Goal: Check status: Check status

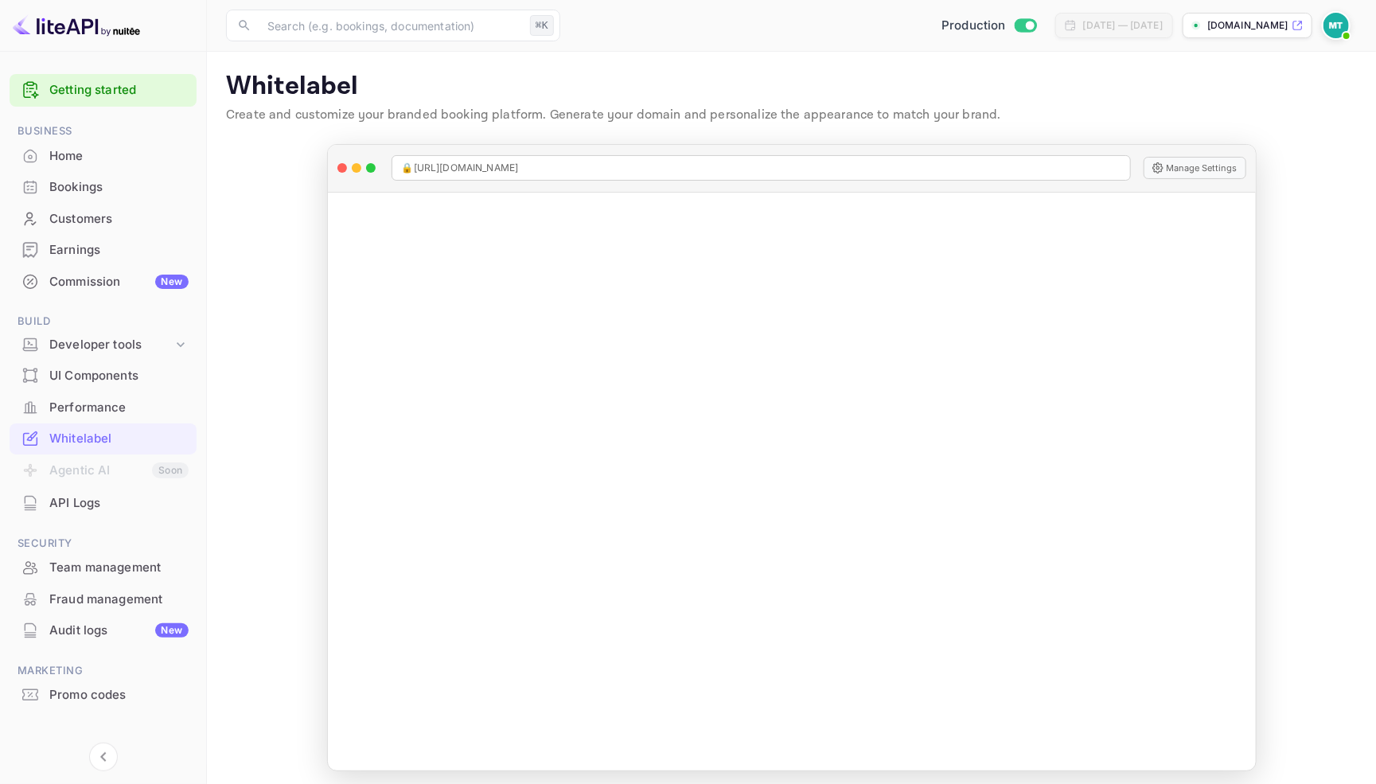
click at [98, 152] on div "Home" at bounding box center [118, 156] width 139 height 18
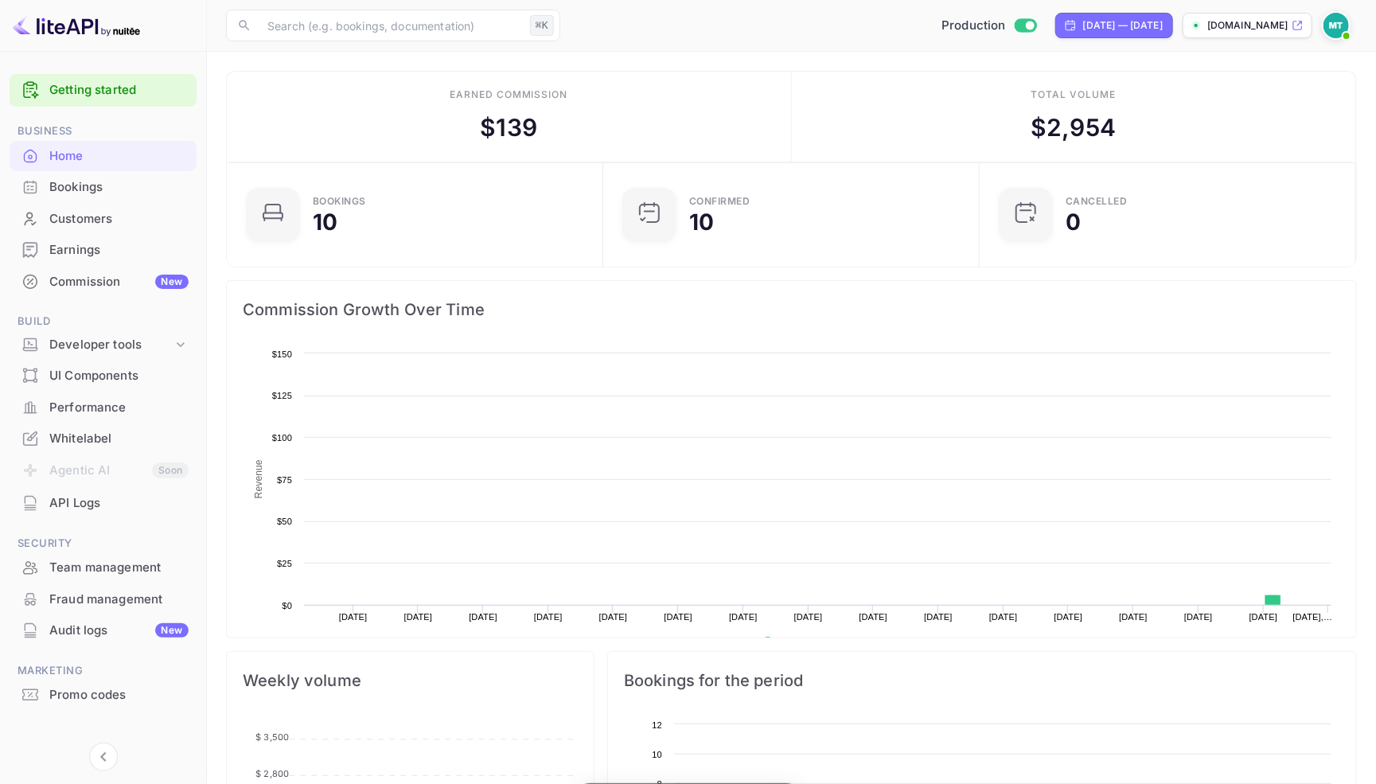
scroll to position [1, 1]
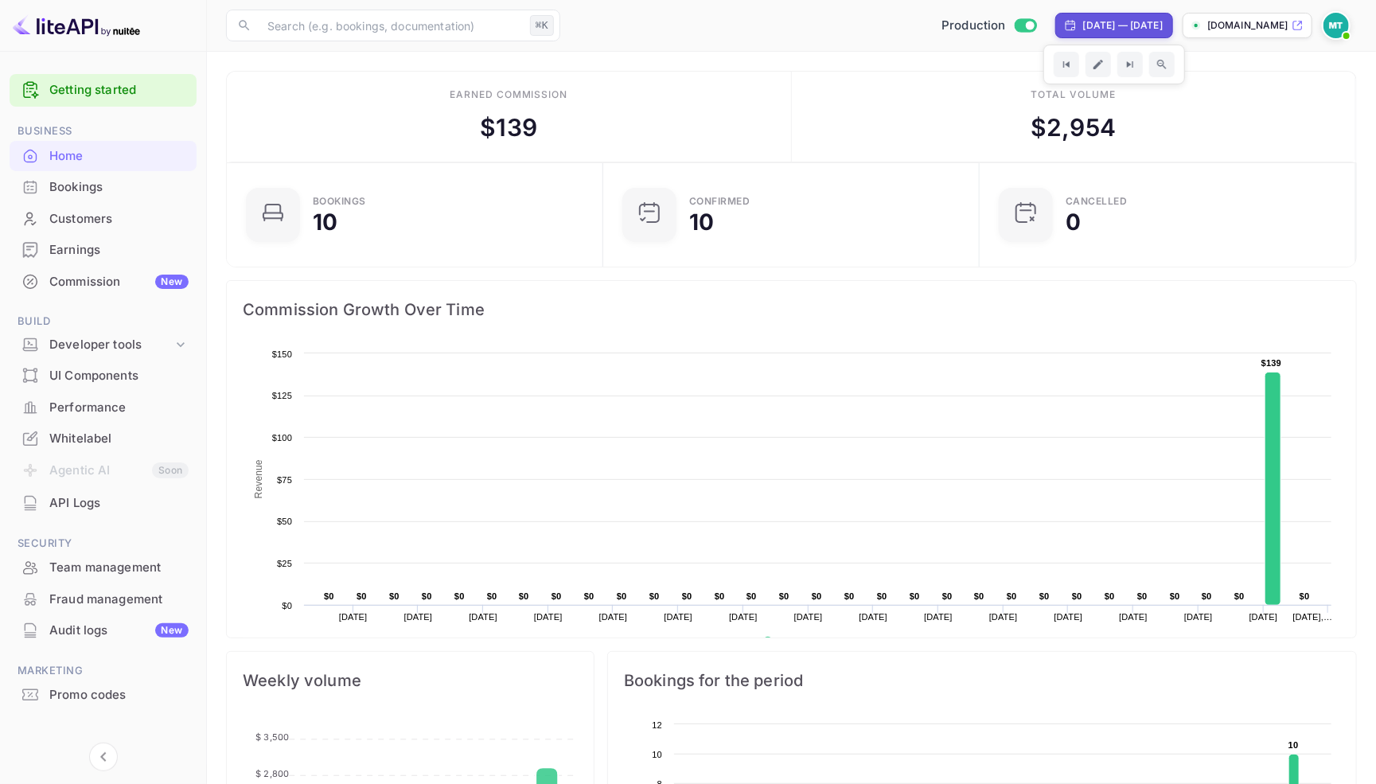
click at [1098, 21] on div "[DATE] — [DATE]" at bounding box center [1124, 25] width 80 height 14
select select "8"
select select "2025"
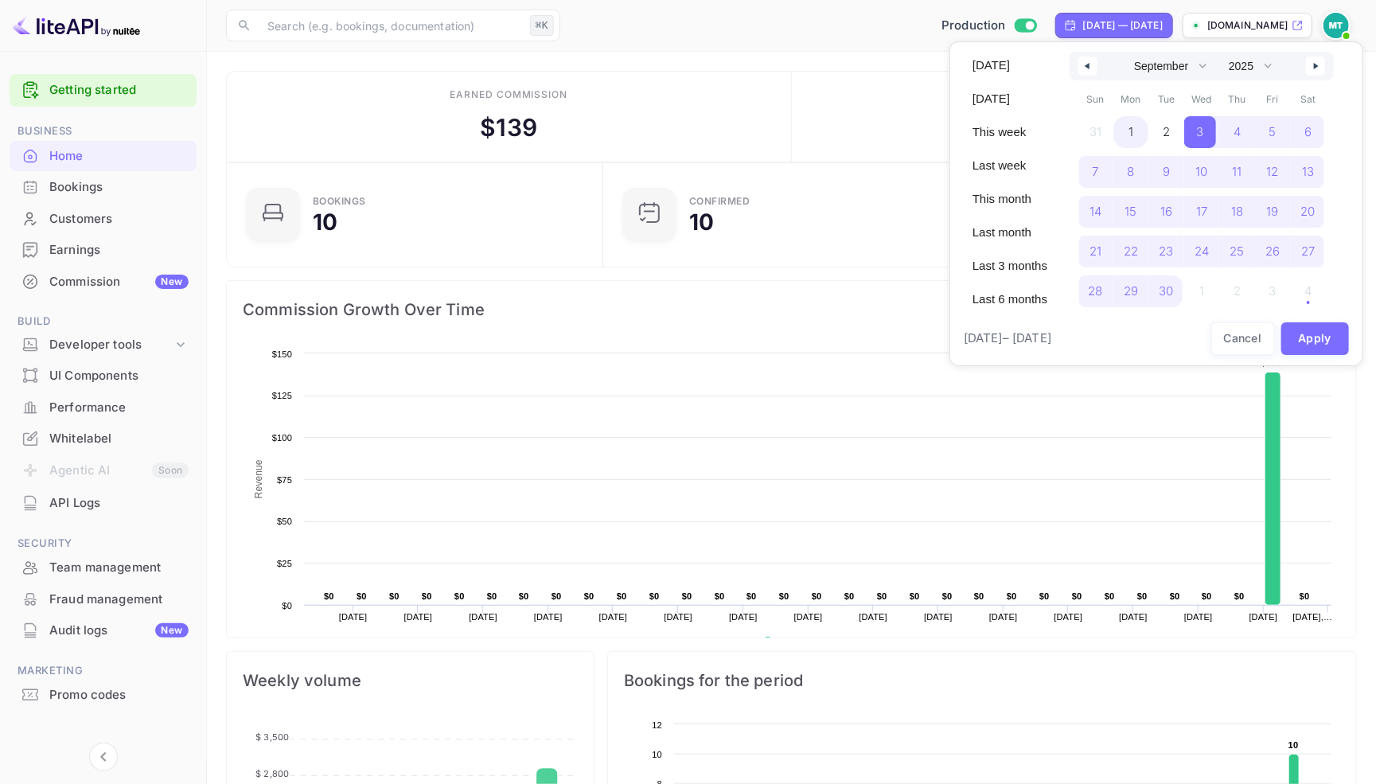
click at [1134, 135] on span "1" at bounding box center [1132, 132] width 36 height 32
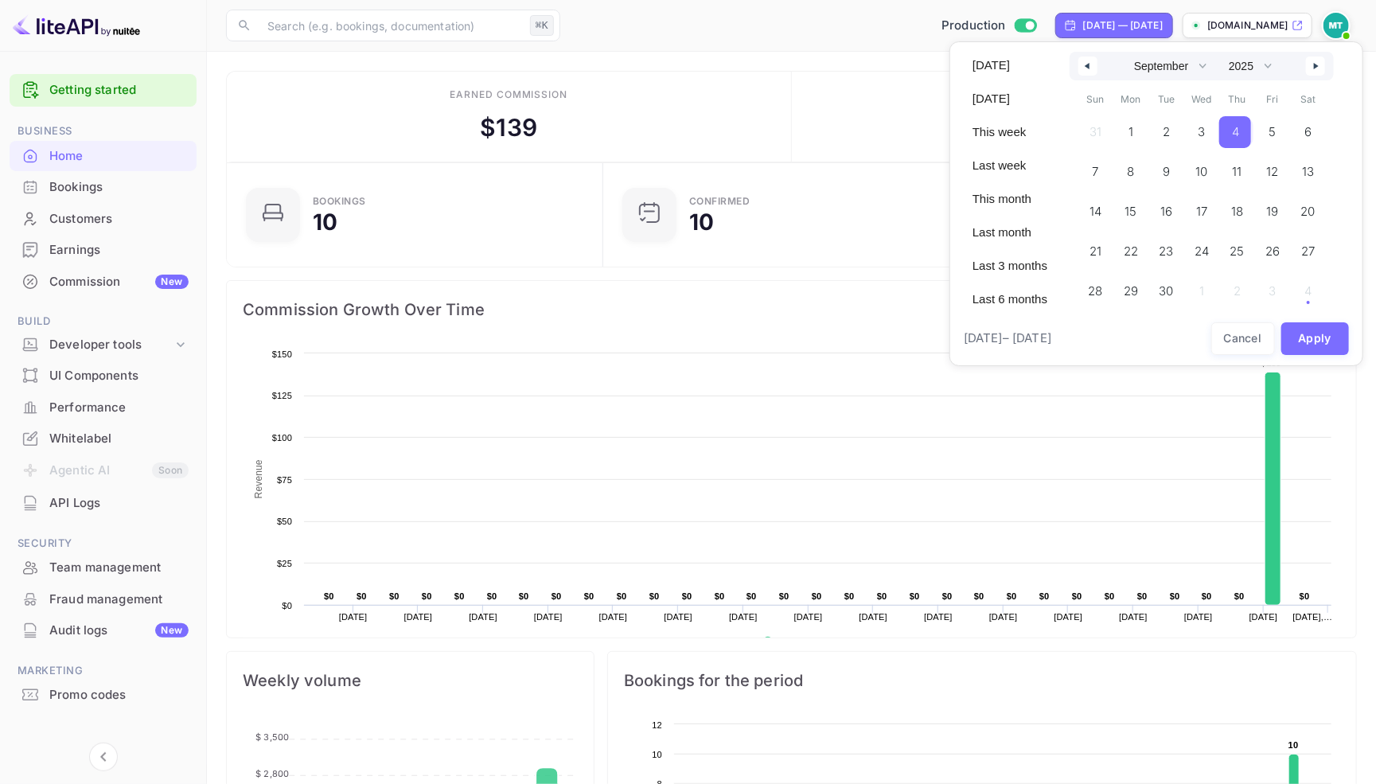
click at [1240, 131] on span "4" at bounding box center [1235, 132] width 7 height 29
click at [1318, 340] on button "Apply" at bounding box center [1316, 338] width 68 height 33
select select "7"
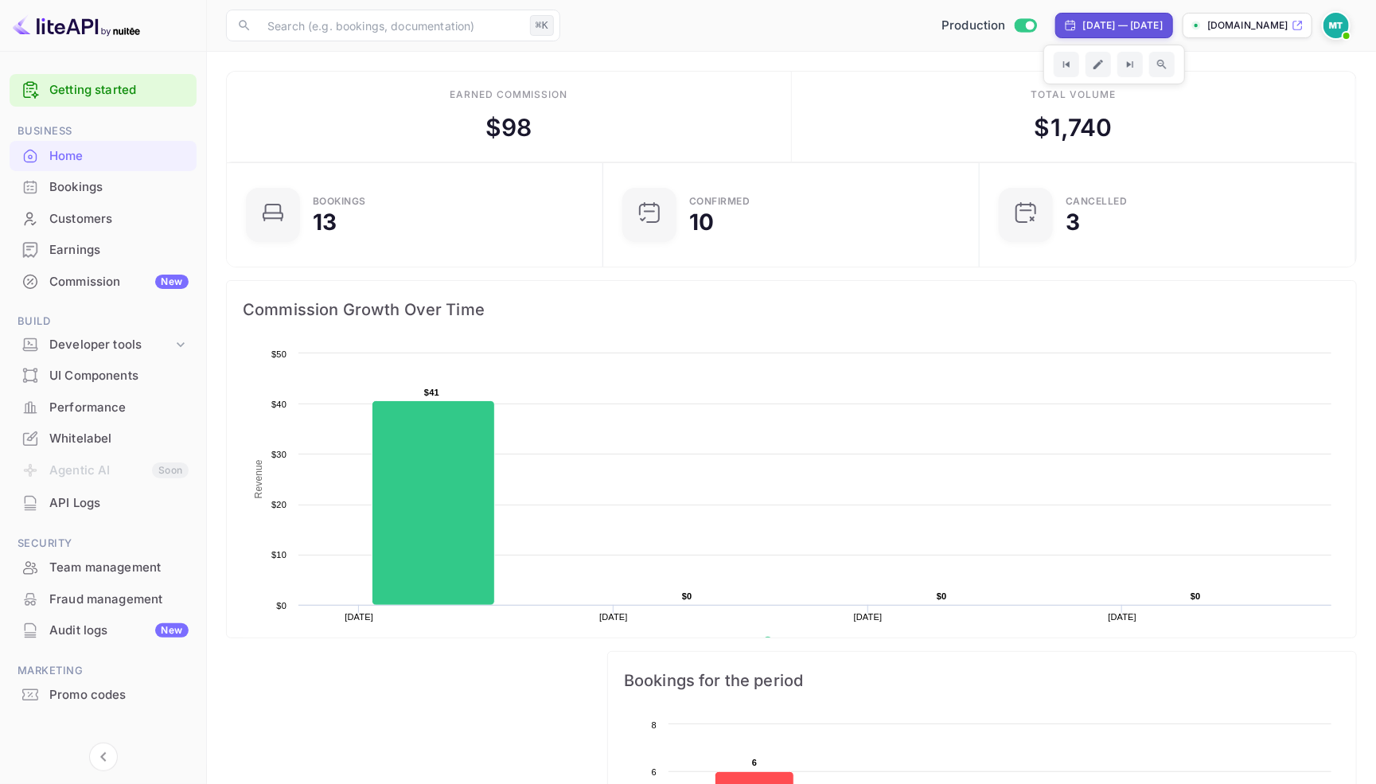
click at [1056, 14] on div "Aug 31, 2025 — Sep 3, 2025" at bounding box center [1115, 25] width 118 height 25
select select "7"
select select "2025"
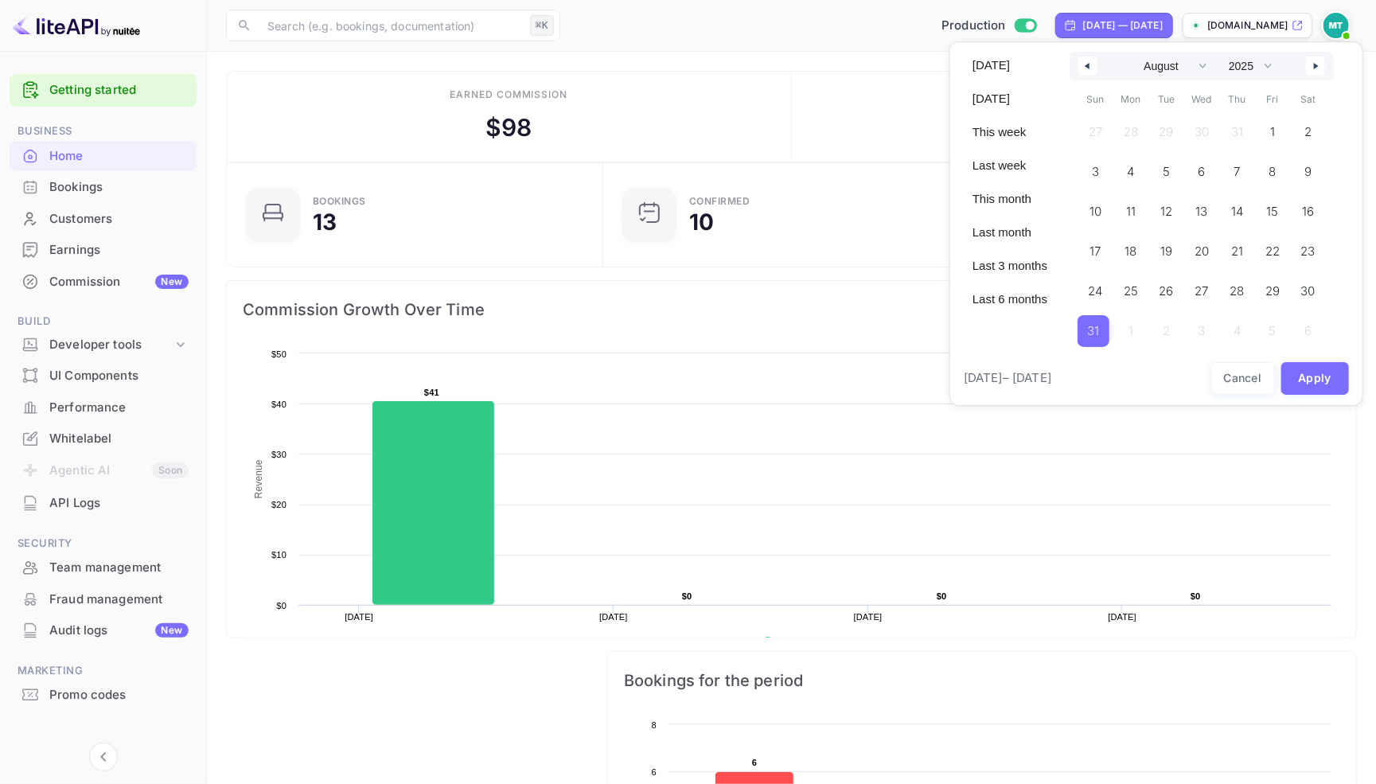
click at [1090, 64] on icon "button" at bounding box center [1086, 66] width 8 height 6
click at [1322, 69] on icon "button" at bounding box center [1318, 66] width 8 height 6
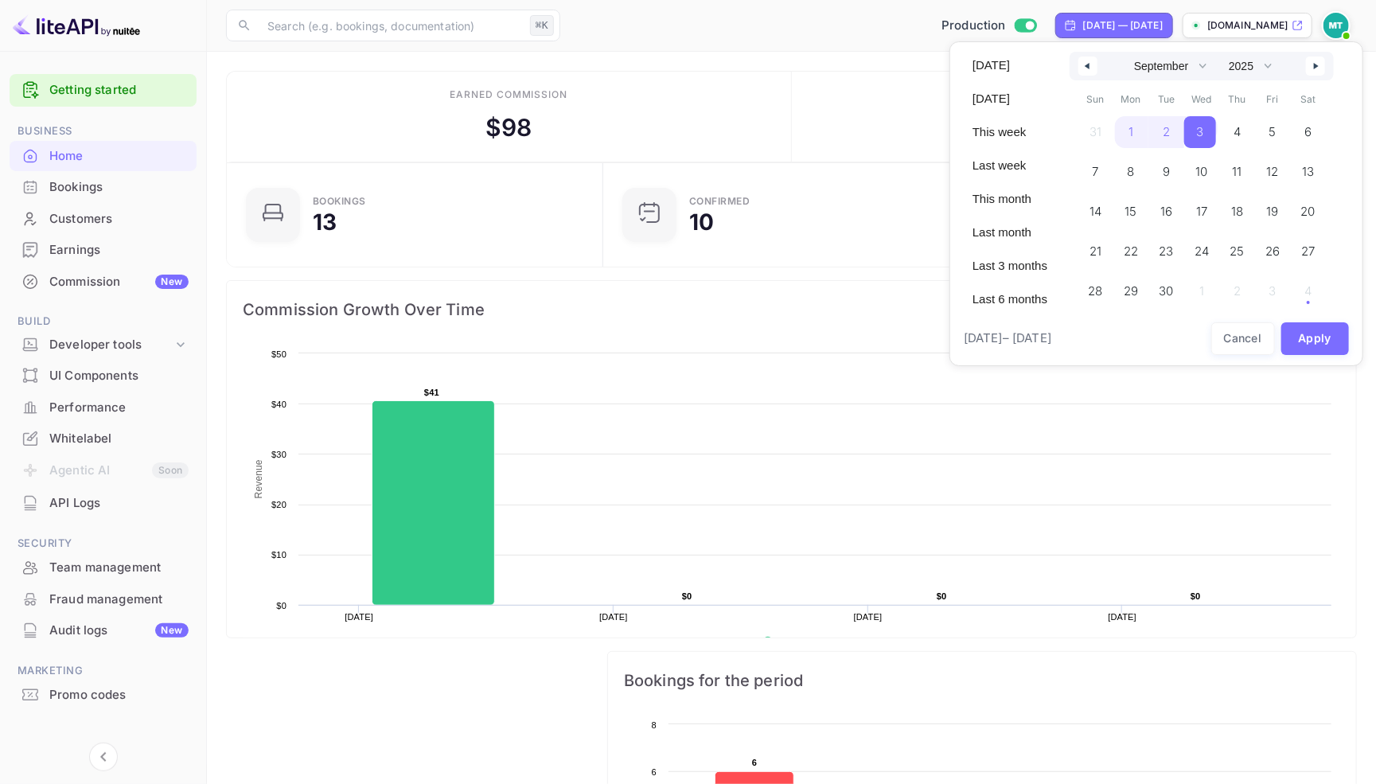
click at [1322, 69] on icon "button" at bounding box center [1318, 66] width 8 height 6
click at [1095, 63] on button "button" at bounding box center [1088, 66] width 19 height 19
click at [1209, 252] on span "24" at bounding box center [1202, 251] width 14 height 29
click at [1318, 68] on button "button" at bounding box center [1315, 66] width 19 height 19
click at [1312, 131] on span "4" at bounding box center [1308, 132] width 7 height 29
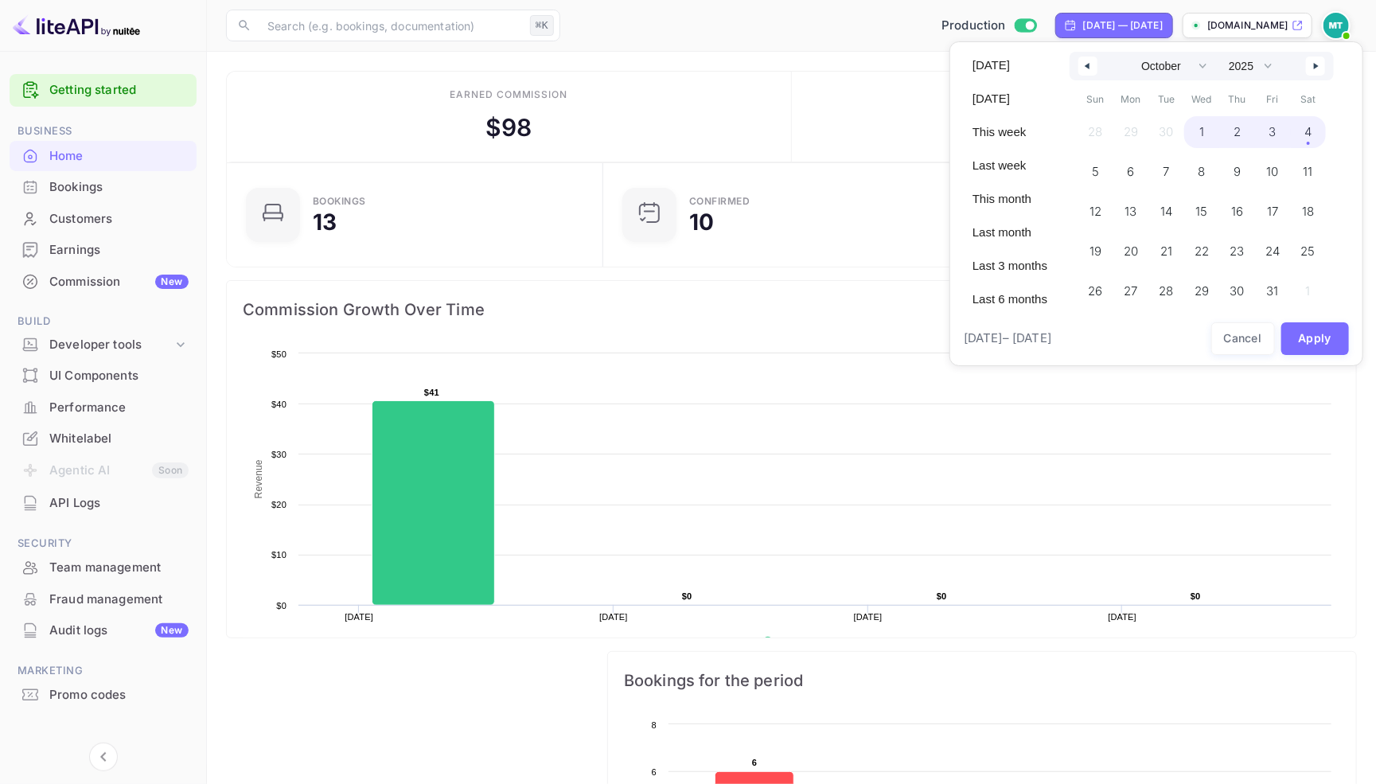
select select "8"
click at [1317, 334] on button "Apply" at bounding box center [1316, 338] width 68 height 33
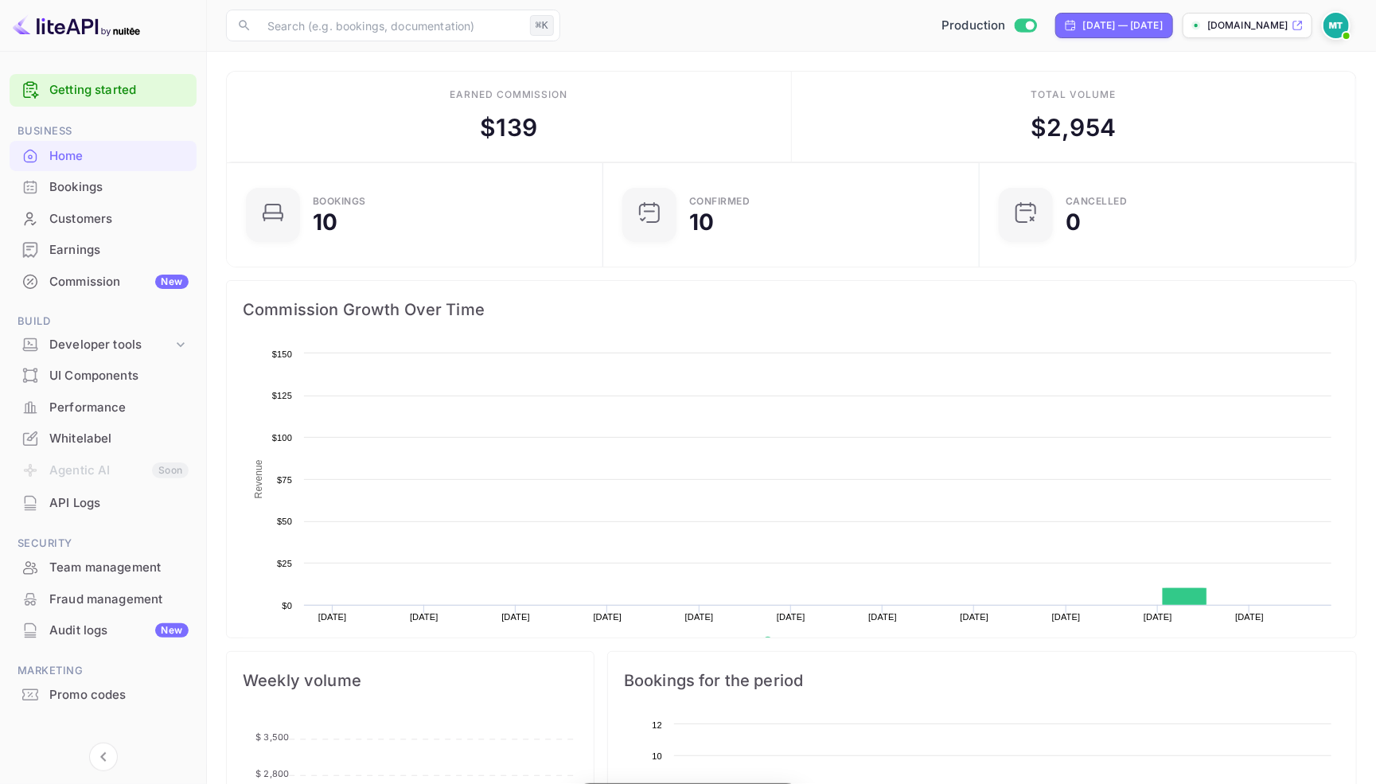
scroll to position [258, 366]
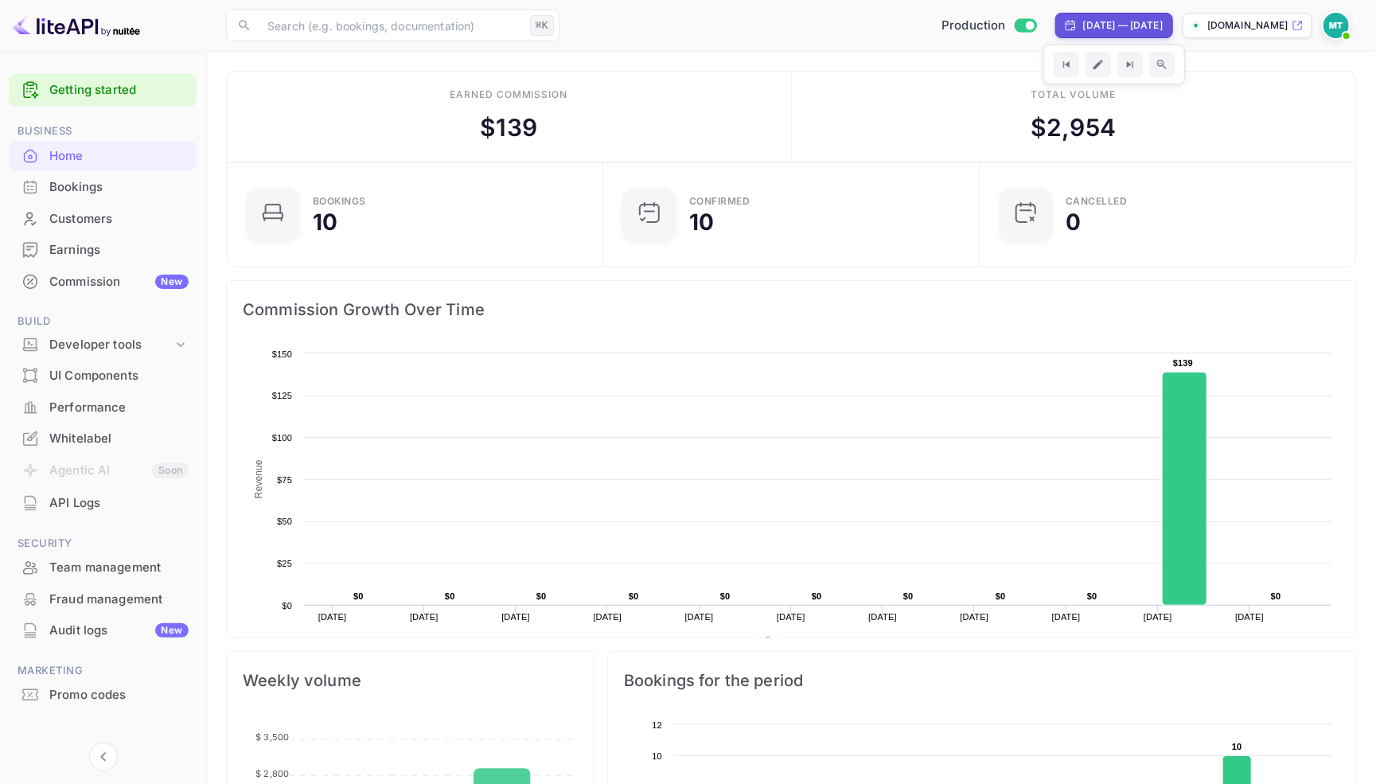
click at [1084, 29] on div "Sep 23, 2025 — Oct 3, 2025" at bounding box center [1124, 25] width 80 height 14
select select "8"
select select "2025"
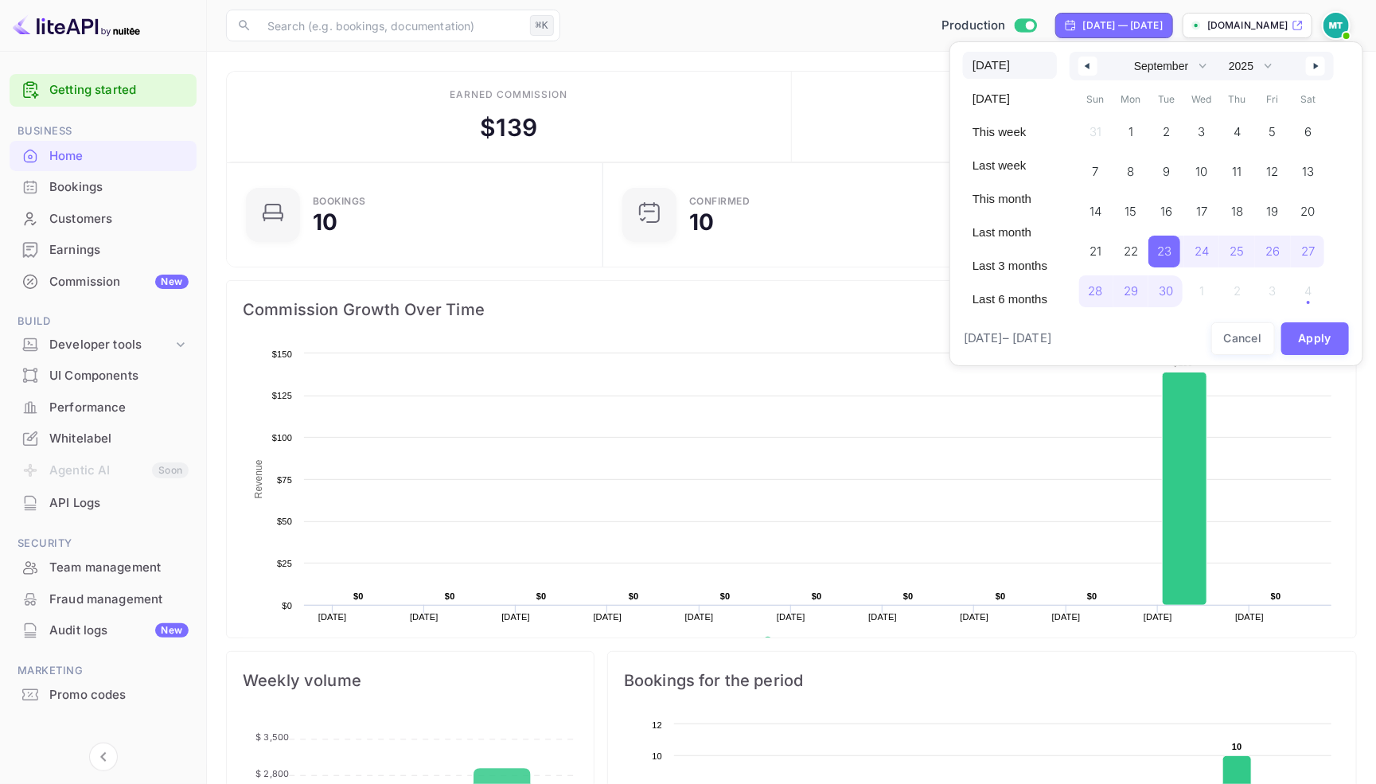
click at [997, 64] on span "Today" at bounding box center [1010, 65] width 94 height 27
select select "9"
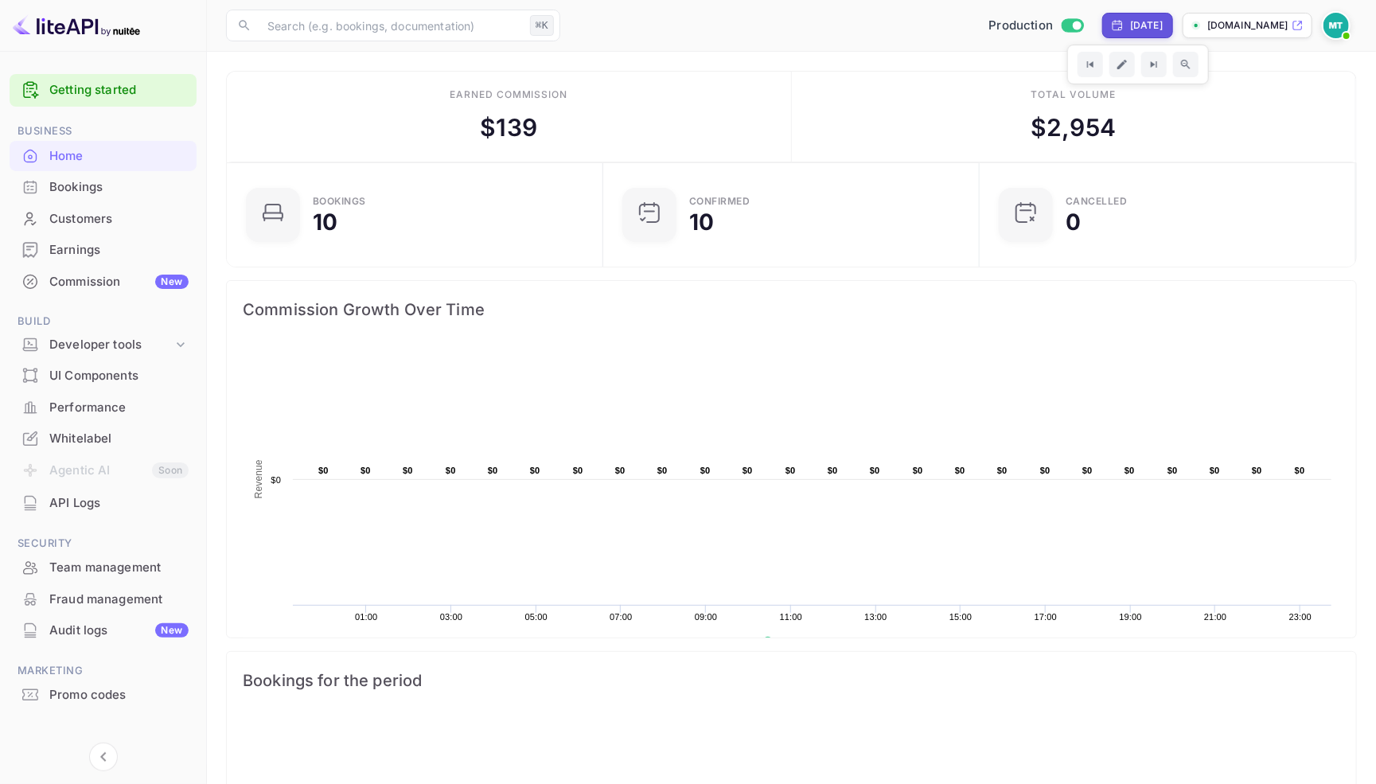
click at [1142, 18] on div "Yesterday" at bounding box center [1138, 25] width 71 height 25
select select "9"
select select "2025"
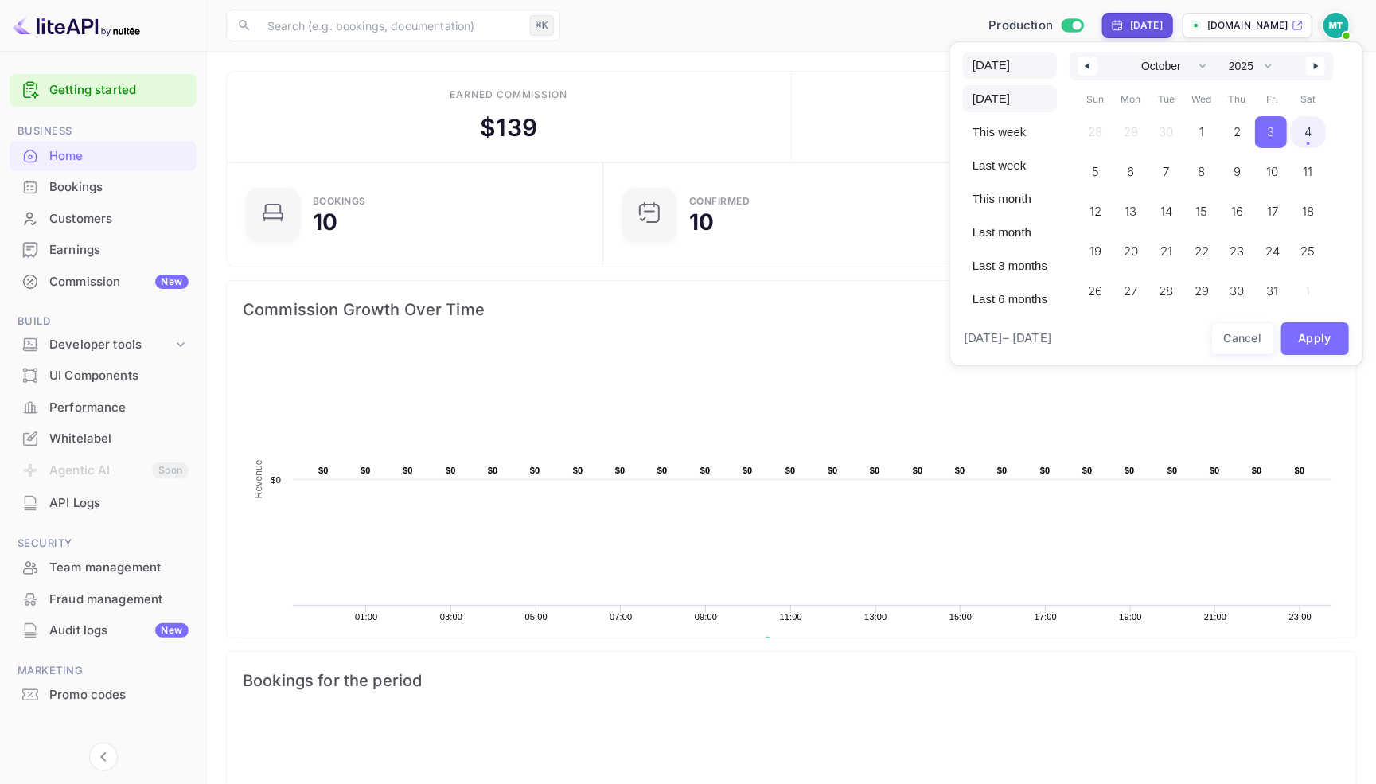
click at [998, 61] on span "Today" at bounding box center [1010, 65] width 94 height 27
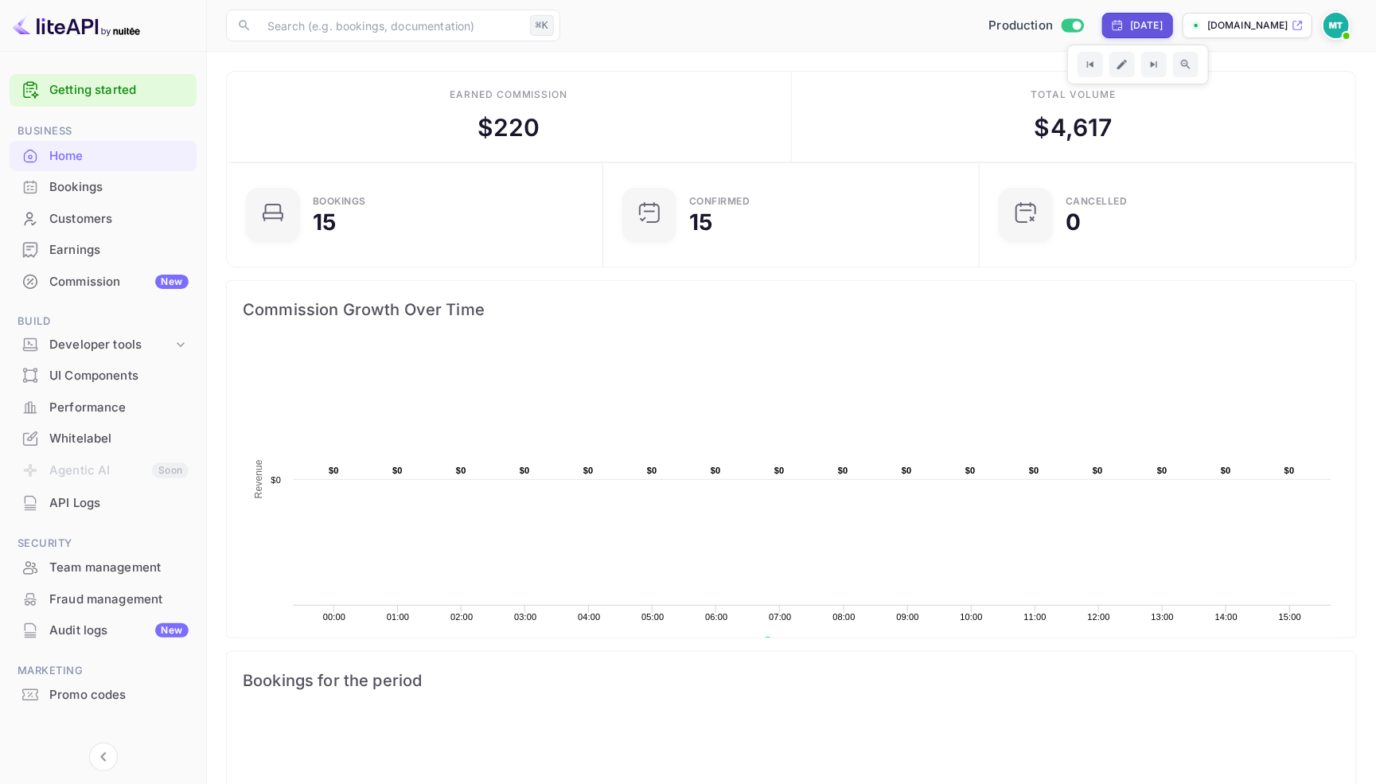
click at [1130, 29] on div "Today" at bounding box center [1146, 25] width 33 height 14
select select "9"
select select "2025"
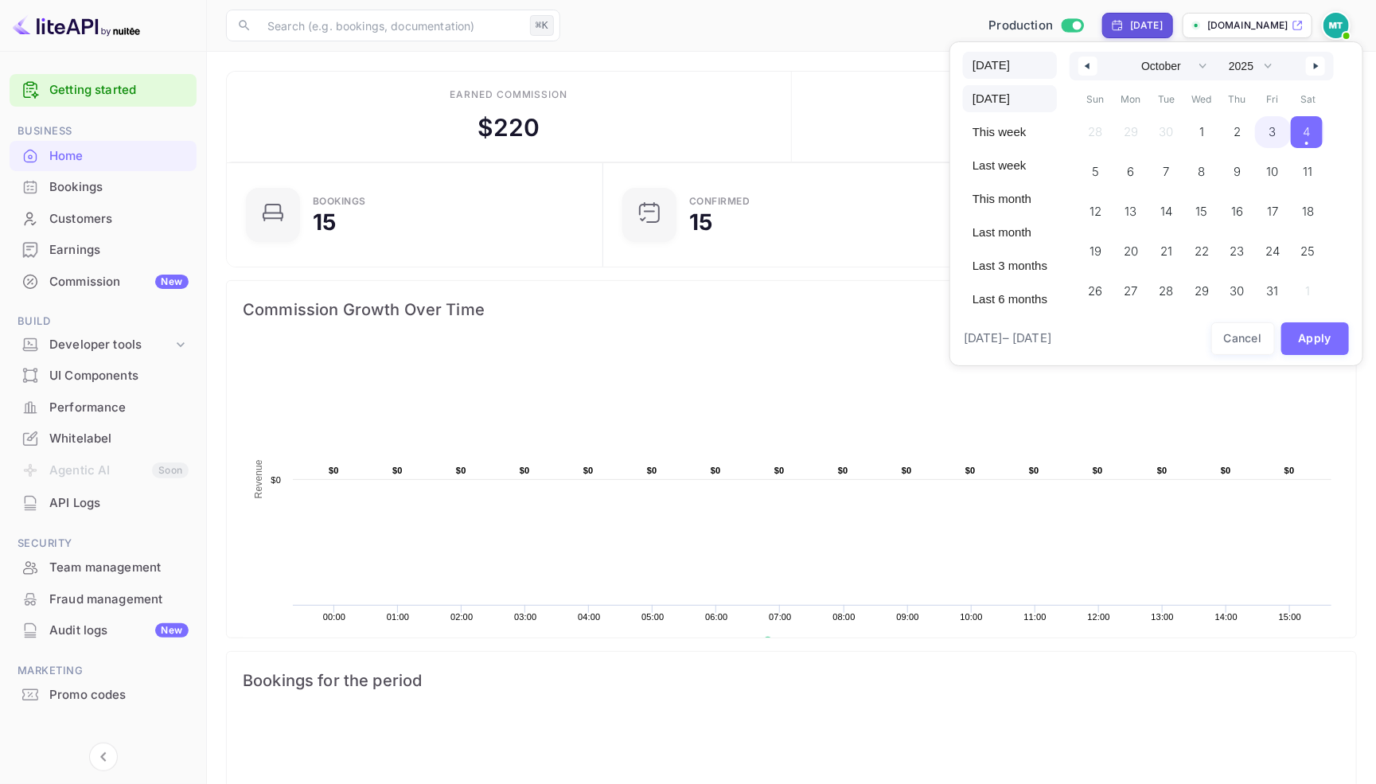
click at [1010, 88] on span "Yesterday" at bounding box center [1010, 98] width 94 height 27
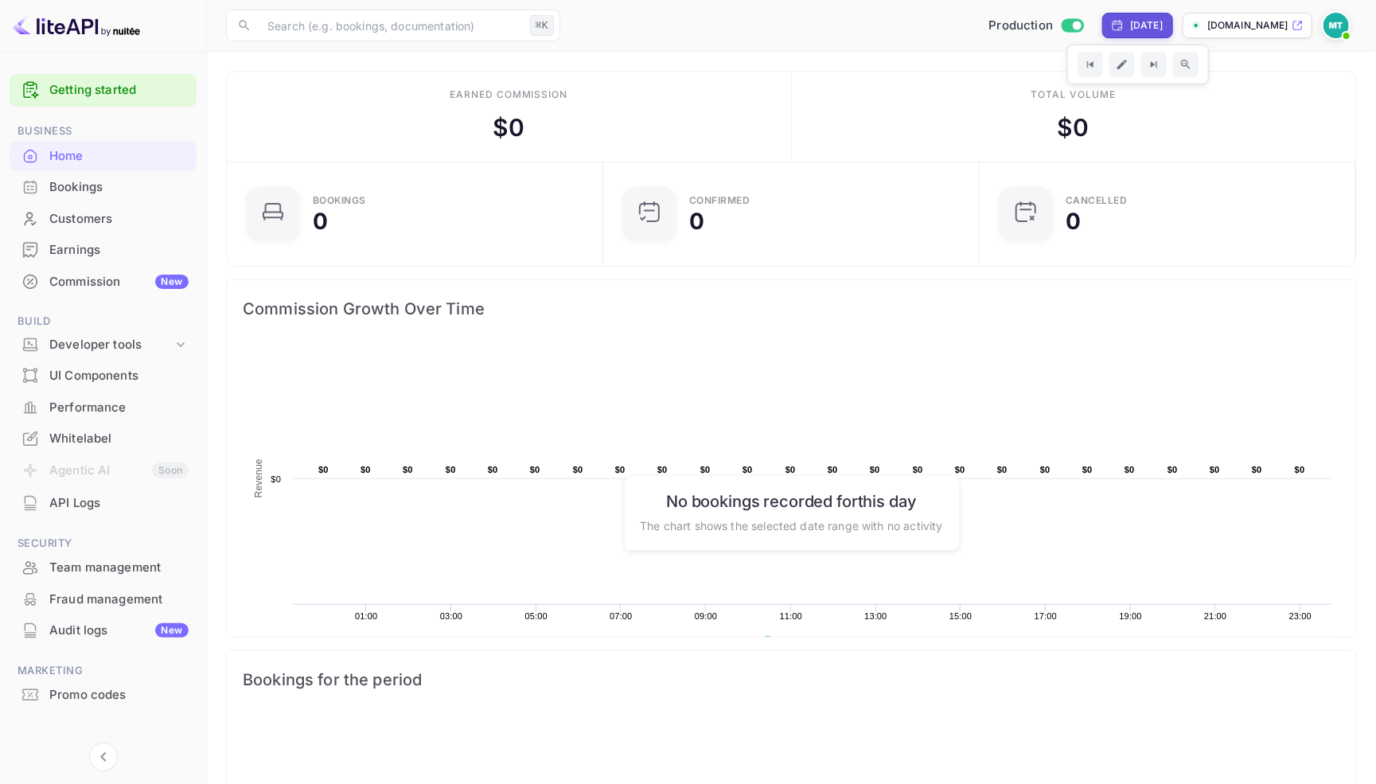
click at [1130, 30] on div "Oct 2, 2025" at bounding box center [1146, 25] width 33 height 14
select select "9"
select select "2025"
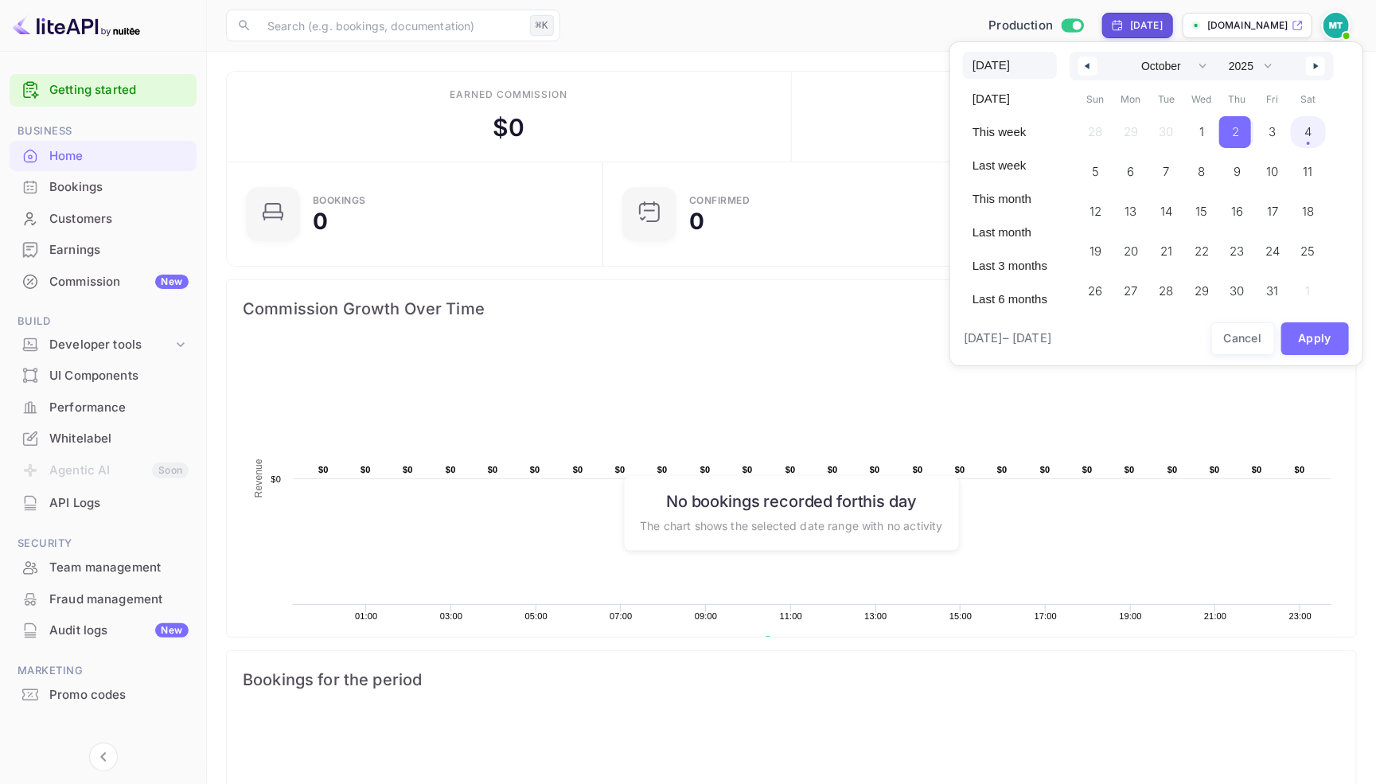
click at [1001, 75] on span "Today" at bounding box center [1010, 65] width 94 height 27
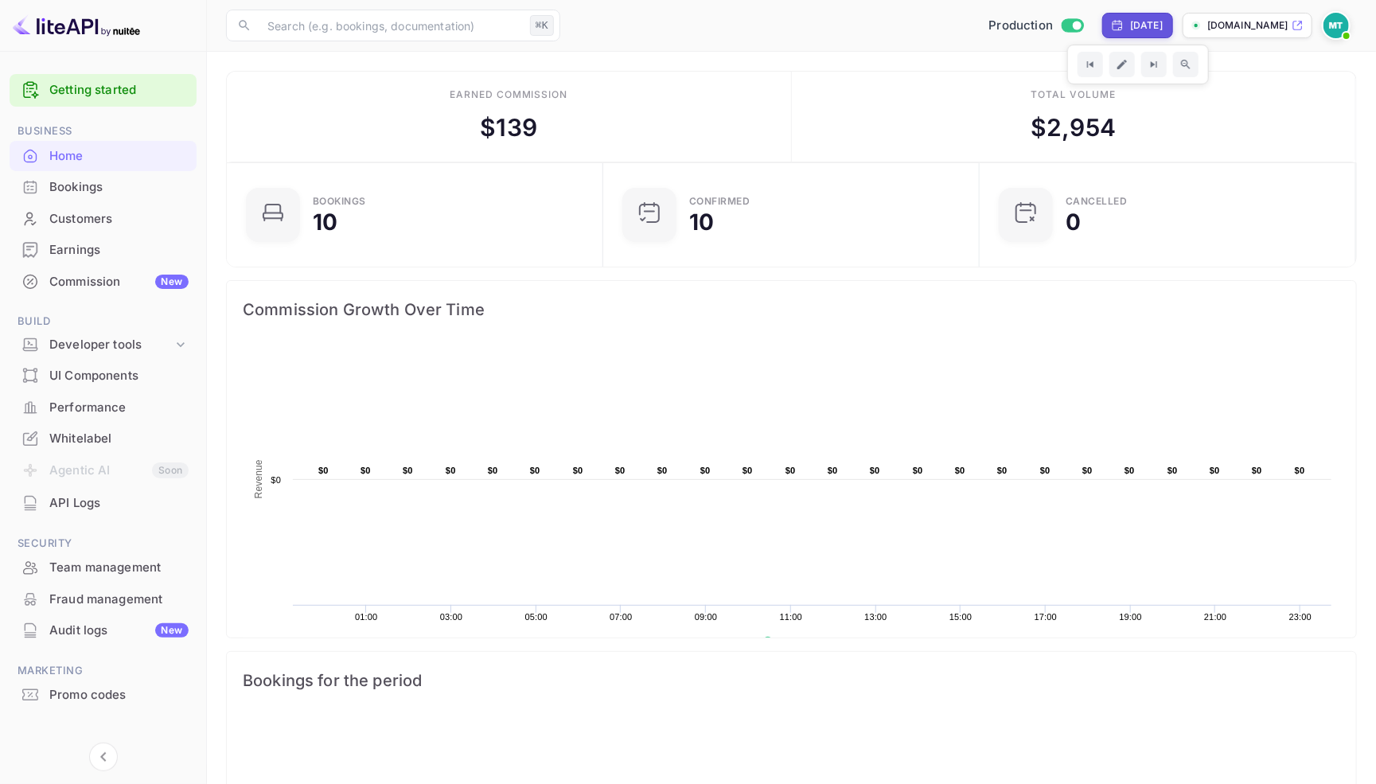
click at [1130, 24] on div "Yesterday" at bounding box center [1146, 25] width 33 height 14
select select "9"
select select "2025"
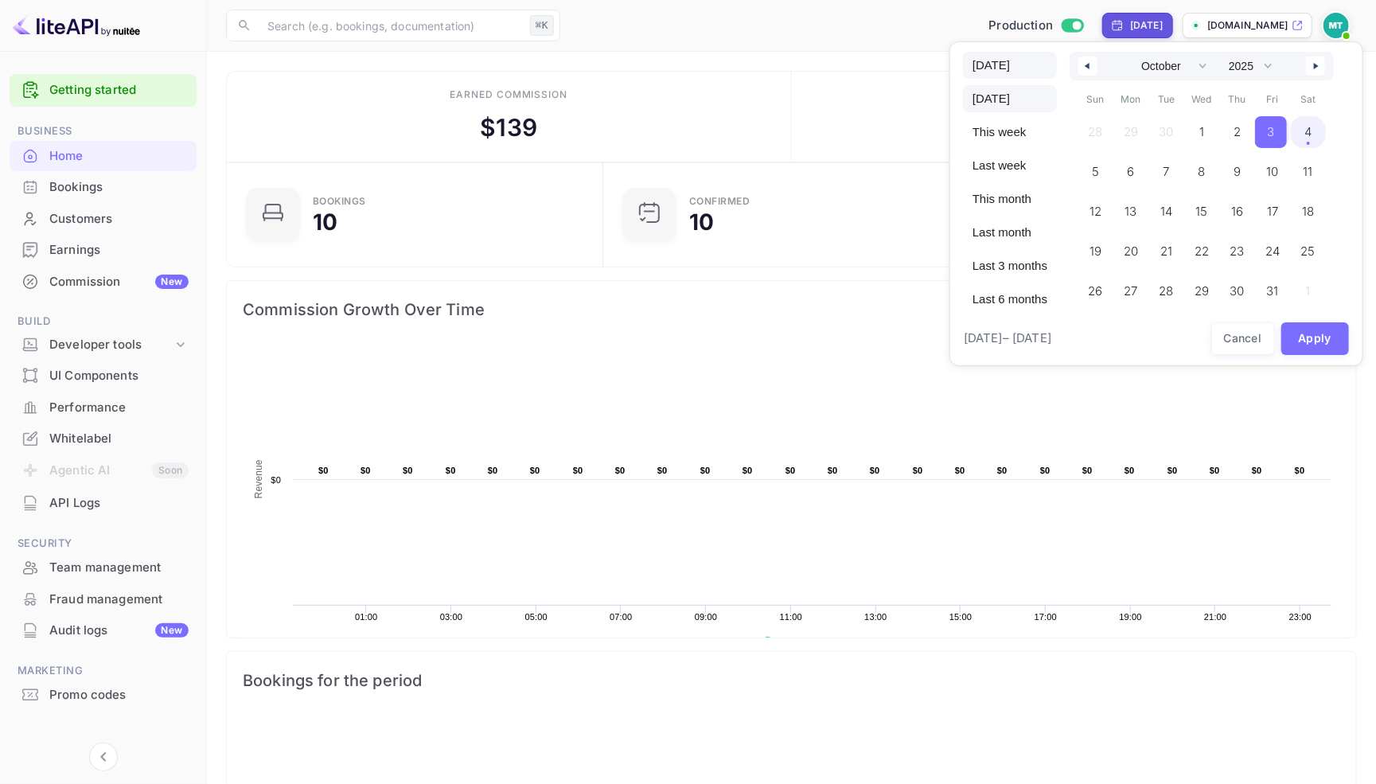
click at [997, 65] on span "Today" at bounding box center [1010, 65] width 94 height 27
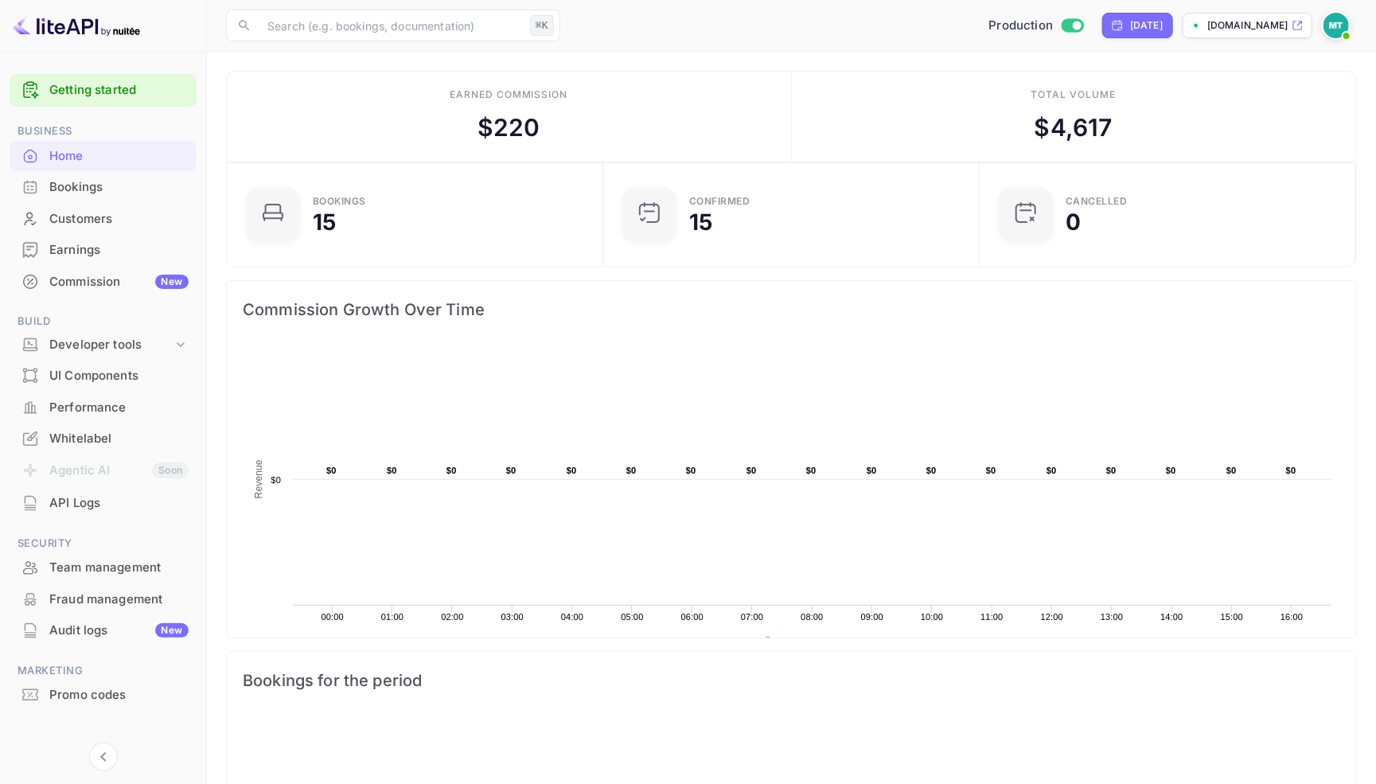
click at [72, 150] on div "Home" at bounding box center [118, 156] width 139 height 18
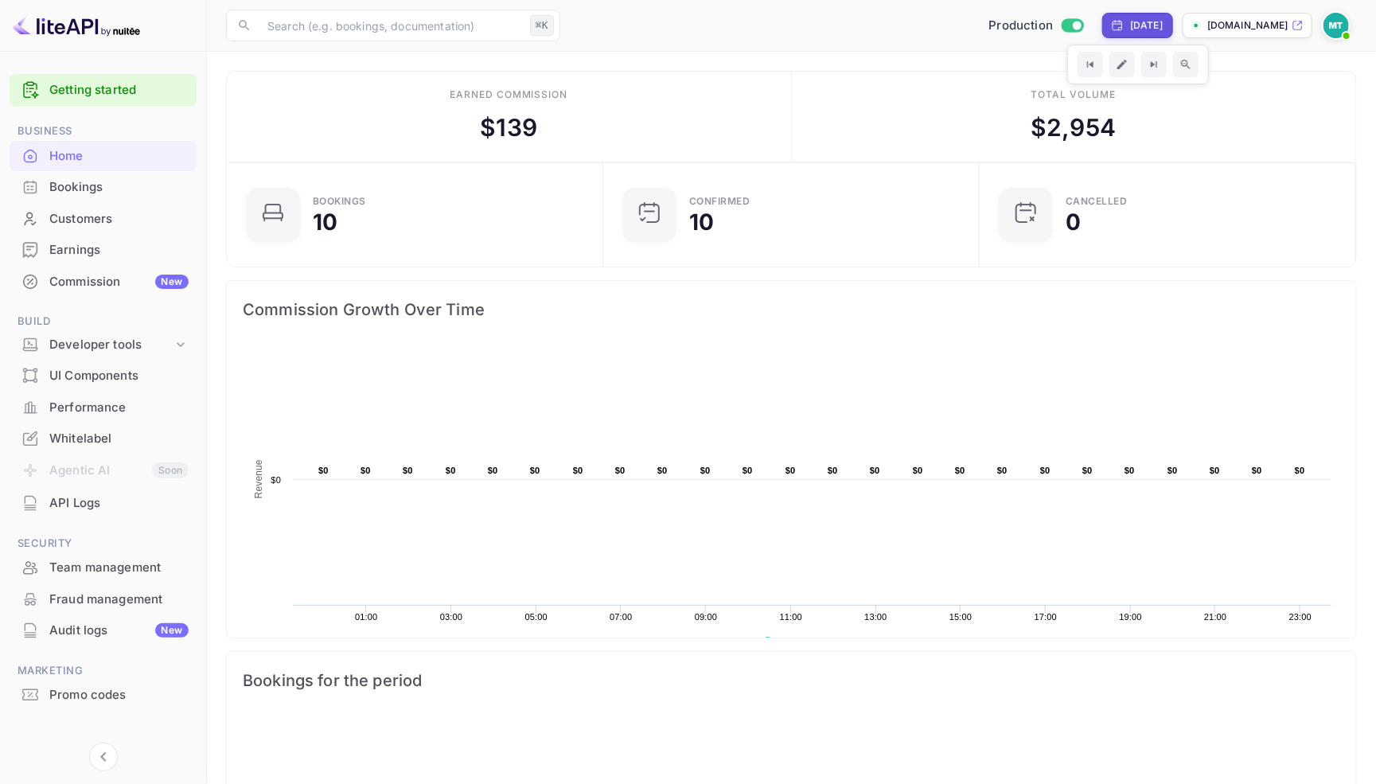
click at [1130, 19] on div "Yesterday" at bounding box center [1146, 25] width 33 height 14
select select "9"
select select "2025"
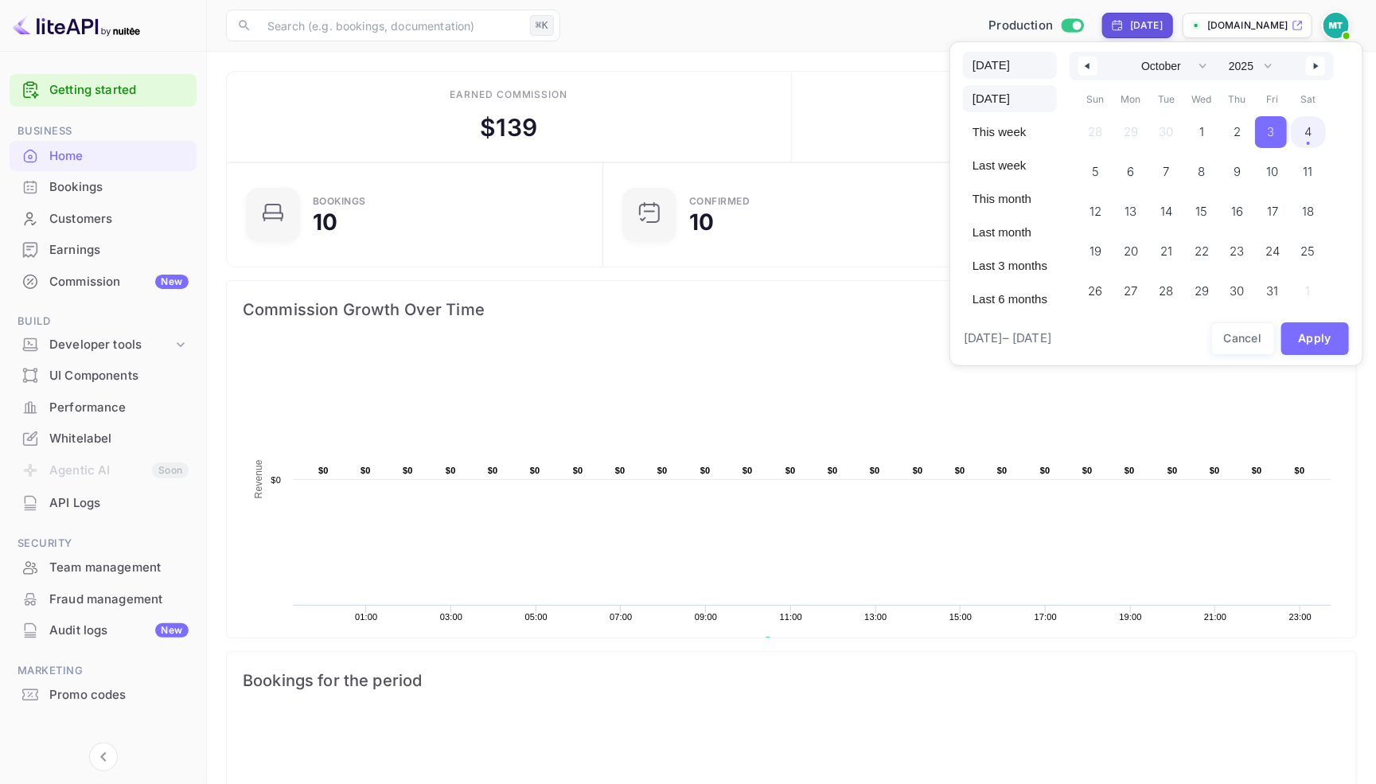
click at [1001, 63] on span "Today" at bounding box center [1010, 65] width 94 height 27
